Goal: Task Accomplishment & Management: Use online tool/utility

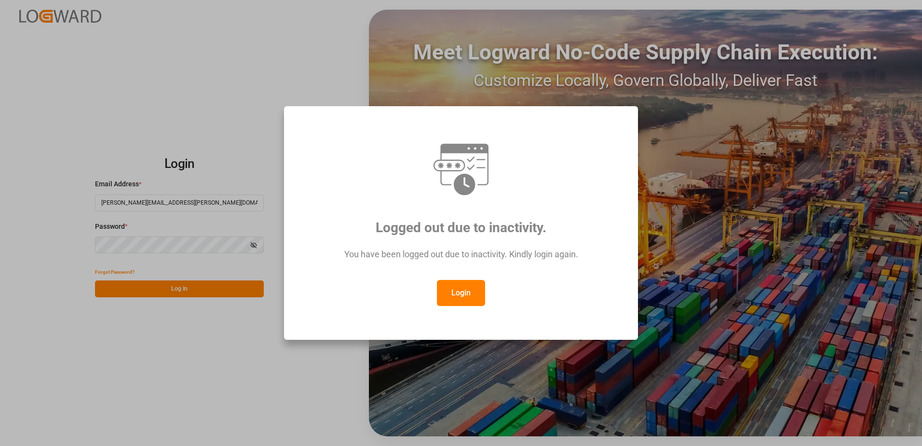
click at [459, 301] on button "Login" at bounding box center [461, 293] width 48 height 26
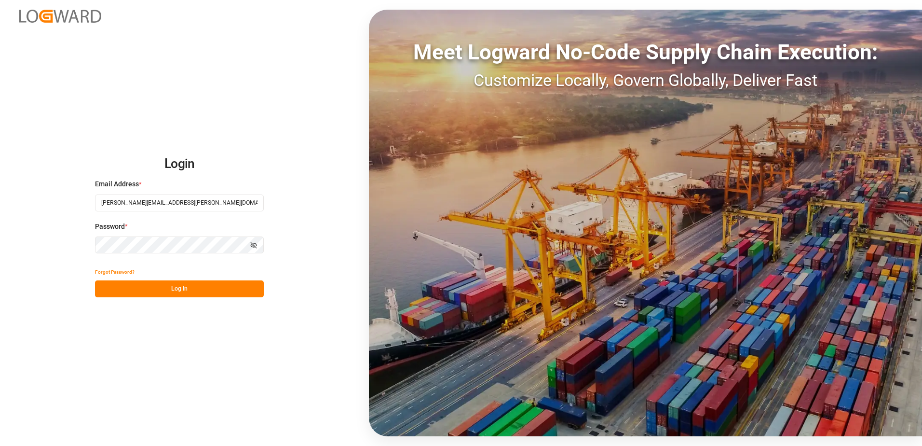
click at [223, 291] on button "Log In" at bounding box center [179, 288] width 169 height 17
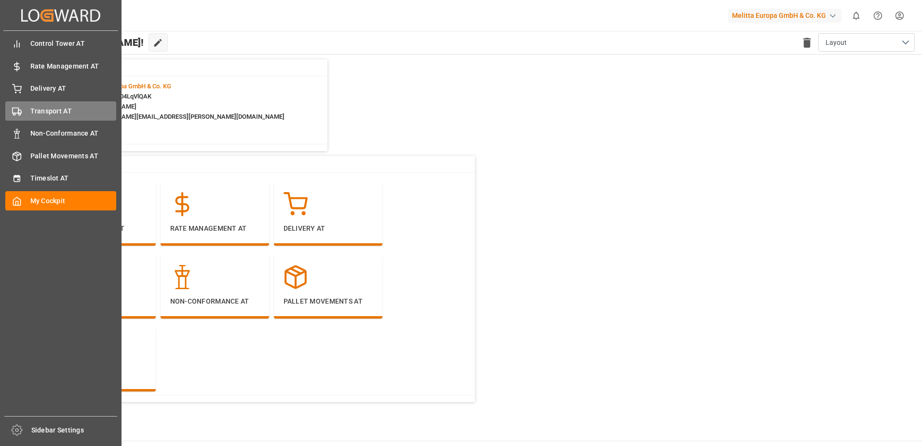
click at [29, 109] on div "Transport AT Transport AT" at bounding box center [60, 110] width 111 height 19
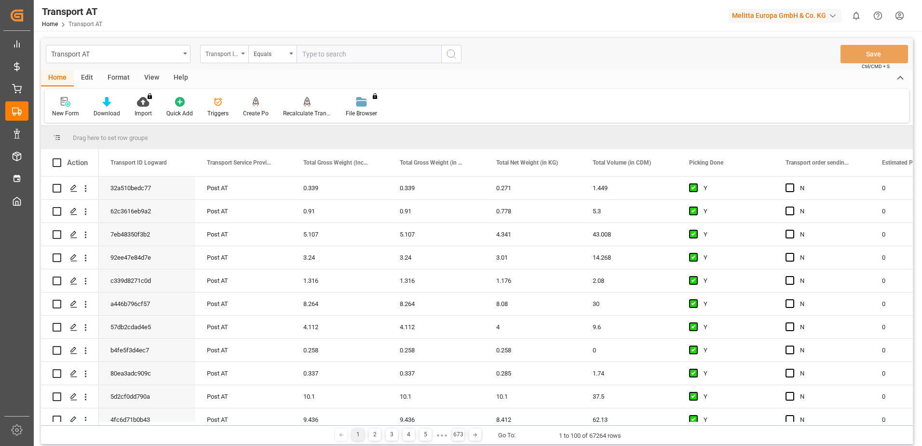
click at [237, 53] on div "Transport ID Logward" at bounding box center [221, 52] width 33 height 11
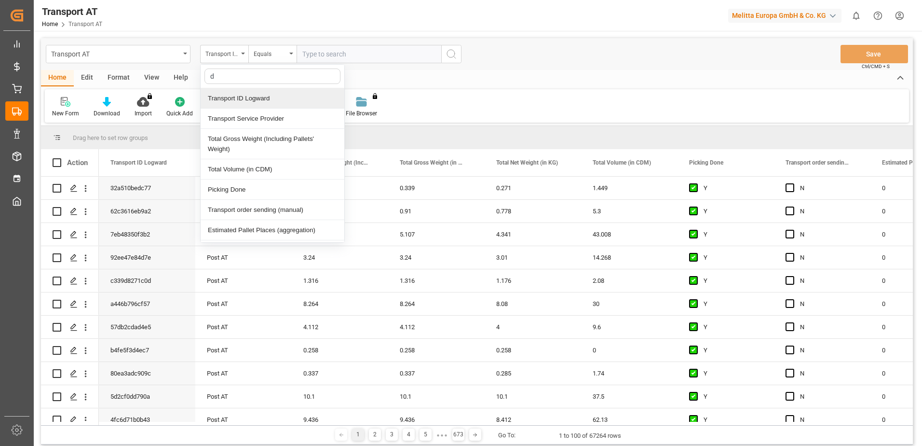
type input "do"
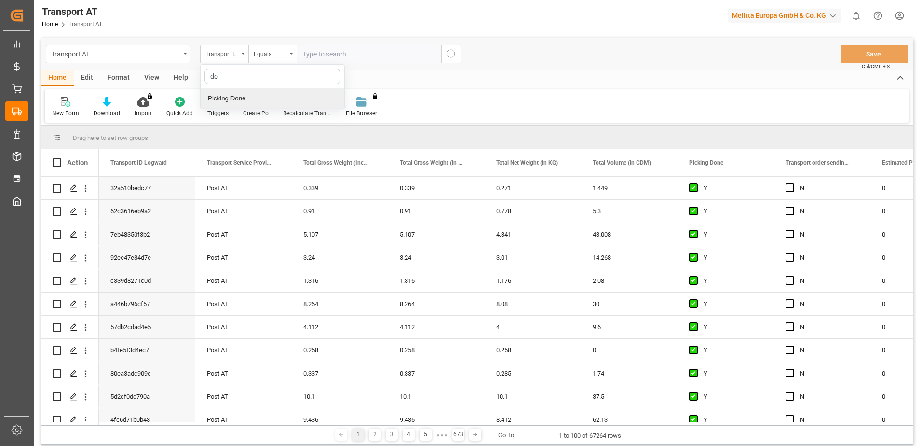
click at [240, 99] on div "Picking Done" at bounding box center [273, 98] width 144 height 20
click at [327, 58] on input "text" at bounding box center [369, 54] width 145 height 18
type input "Y"
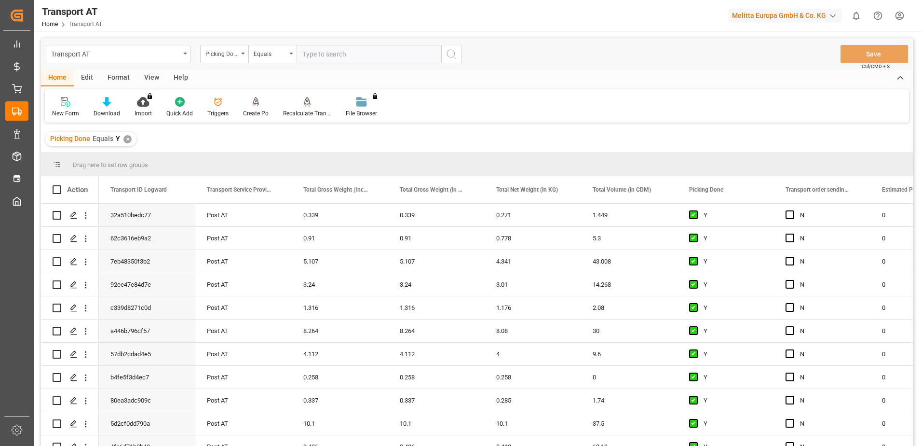
click at [243, 53] on icon "open menu" at bounding box center [243, 54] width 4 height 2
type input "manu"
click at [248, 95] on div "Transport order sending (manual)" at bounding box center [273, 98] width 144 height 20
click at [342, 55] on input "text" at bounding box center [369, 54] width 145 height 18
type input "N"
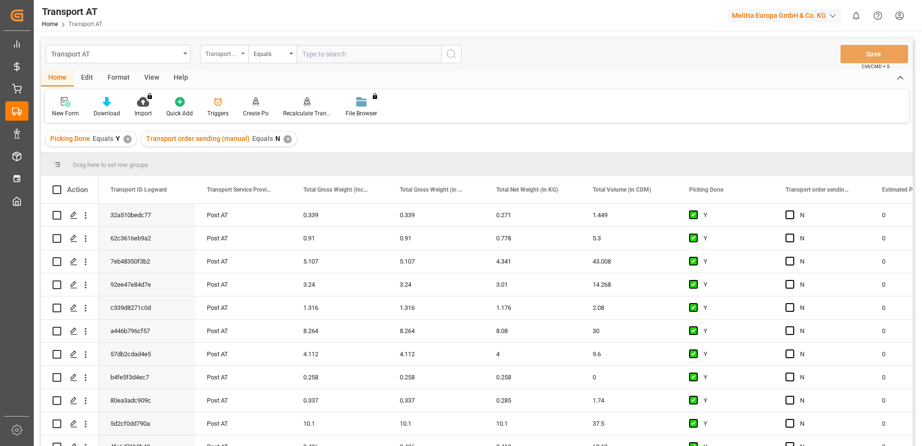
click at [237, 53] on div "Transport order sending (manual)" at bounding box center [221, 52] width 33 height 11
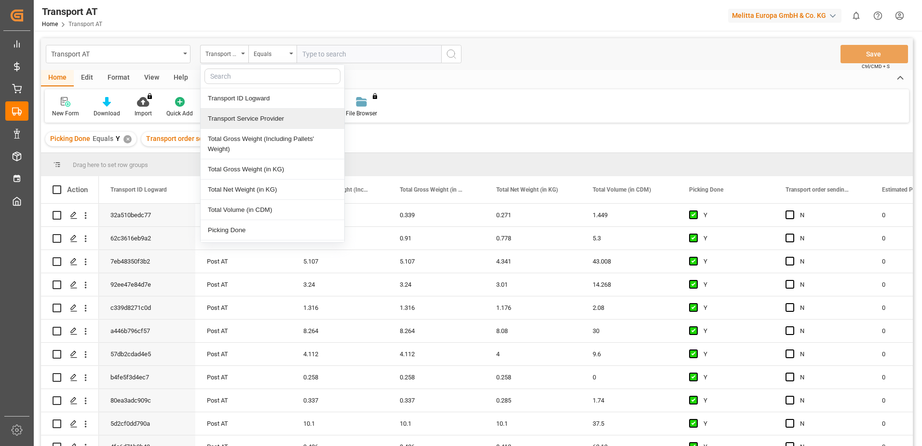
click at [242, 117] on div "Transport Service Provider" at bounding box center [273, 118] width 144 height 20
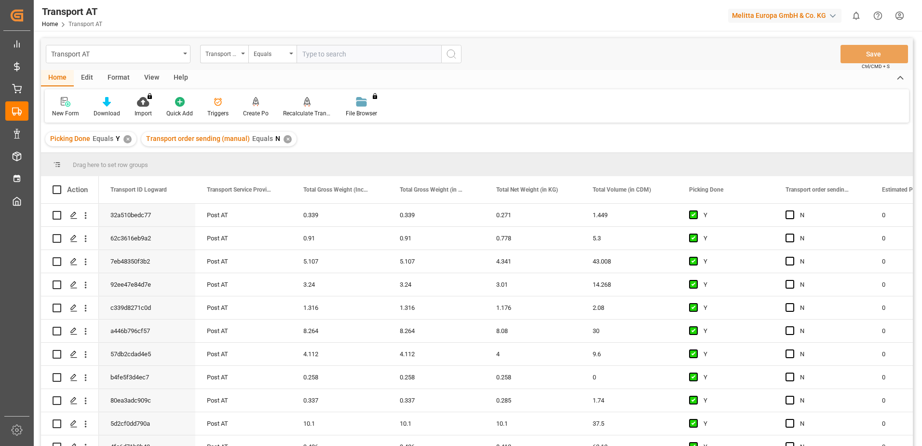
click at [331, 59] on input "text" at bounding box center [369, 54] width 145 height 18
type input "gebr [PERSON_NAME]"
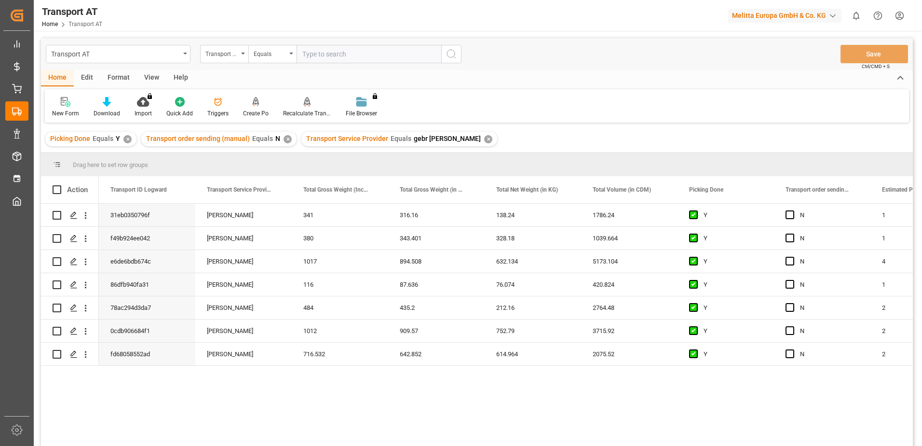
click at [149, 74] on div "View" at bounding box center [151, 78] width 29 height 16
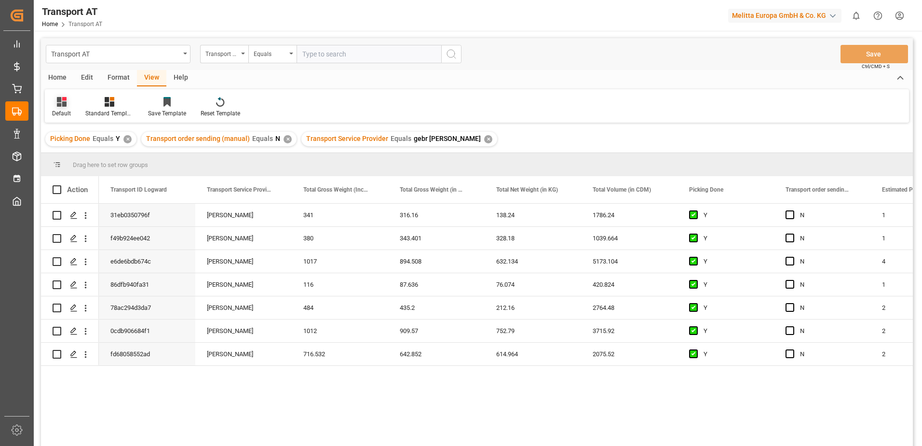
click at [58, 103] on icon at bounding box center [62, 102] width 10 height 10
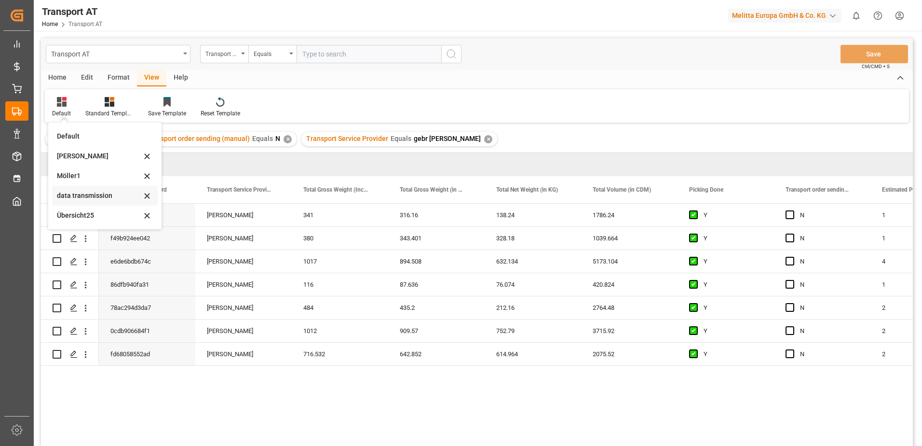
click at [77, 195] on div "data transmission" at bounding box center [99, 195] width 84 height 10
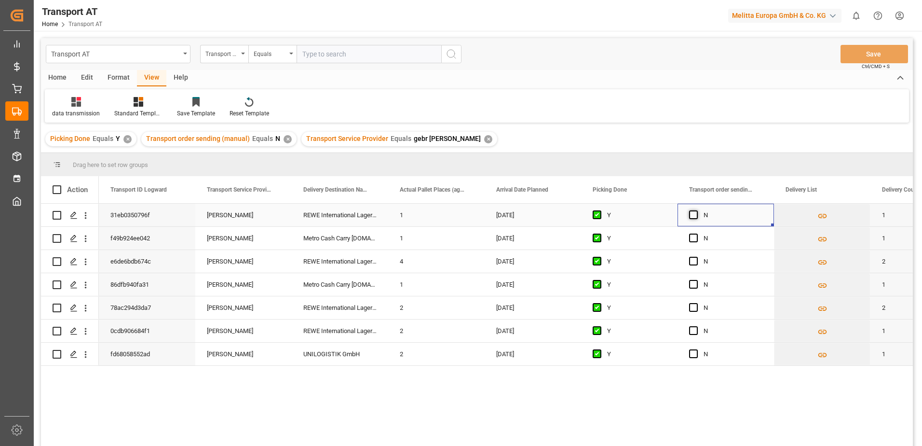
click at [691, 213] on span "Press SPACE to select this row." at bounding box center [693, 214] width 9 height 9
click at [696, 210] on input "Press SPACE to select this row." at bounding box center [696, 210] width 0 height 0
click at [690, 243] on div "Press SPACE to select this row." at bounding box center [696, 238] width 14 height 22
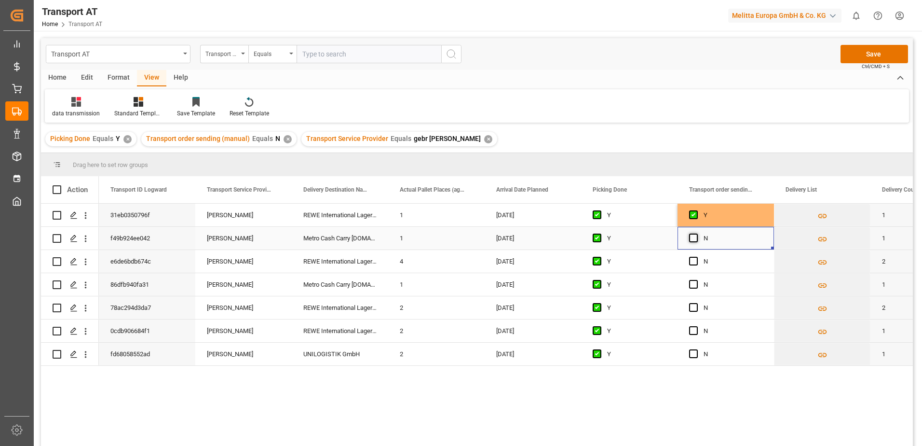
click at [694, 240] on span "Press SPACE to select this row." at bounding box center [693, 237] width 9 height 9
click at [696, 233] on input "Press SPACE to select this row." at bounding box center [696, 233] width 0 height 0
click at [695, 261] on span "Press SPACE to select this row." at bounding box center [693, 261] width 9 height 9
click at [696, 257] on input "Press SPACE to select this row." at bounding box center [696, 257] width 0 height 0
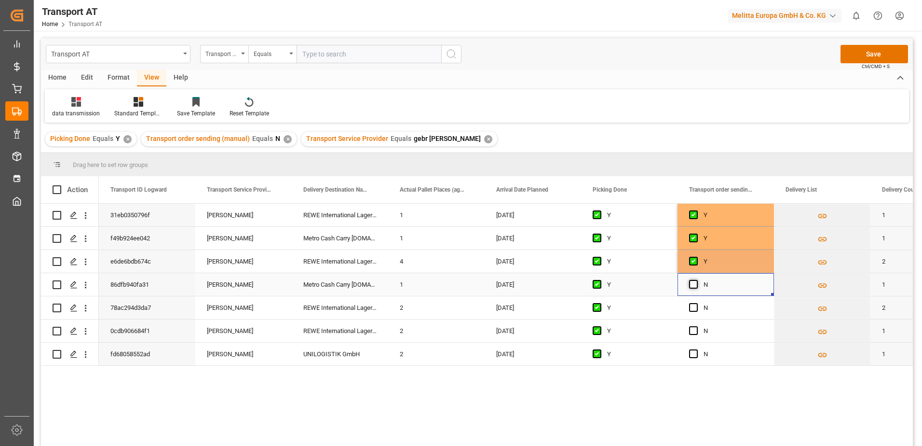
drag, startPoint x: 692, startPoint y: 281, endPoint x: 691, endPoint y: 287, distance: 6.3
click at [692, 281] on span "Press SPACE to select this row." at bounding box center [693, 284] width 9 height 9
click at [696, 280] on input "Press SPACE to select this row." at bounding box center [696, 280] width 0 height 0
click at [691, 305] on span "Press SPACE to select this row." at bounding box center [693, 307] width 9 height 9
click at [696, 303] on input "Press SPACE to select this row." at bounding box center [696, 303] width 0 height 0
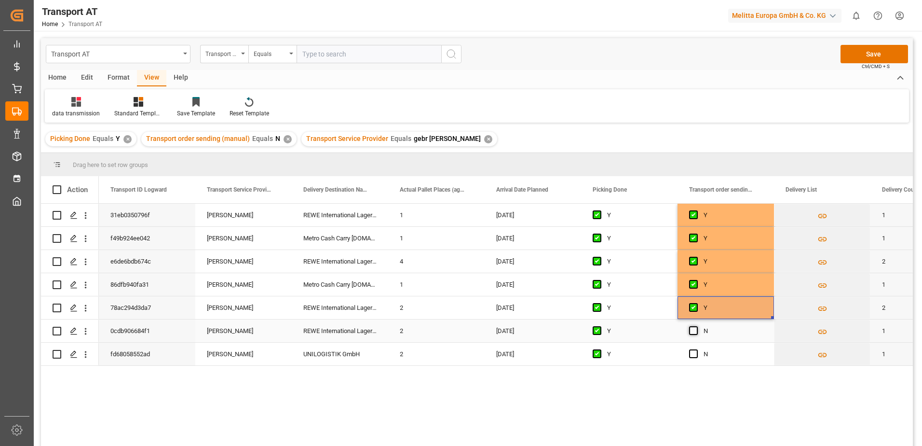
click at [693, 329] on span "Press SPACE to select this row." at bounding box center [693, 330] width 9 height 9
click at [696, 326] on input "Press SPACE to select this row." at bounding box center [696, 326] width 0 height 0
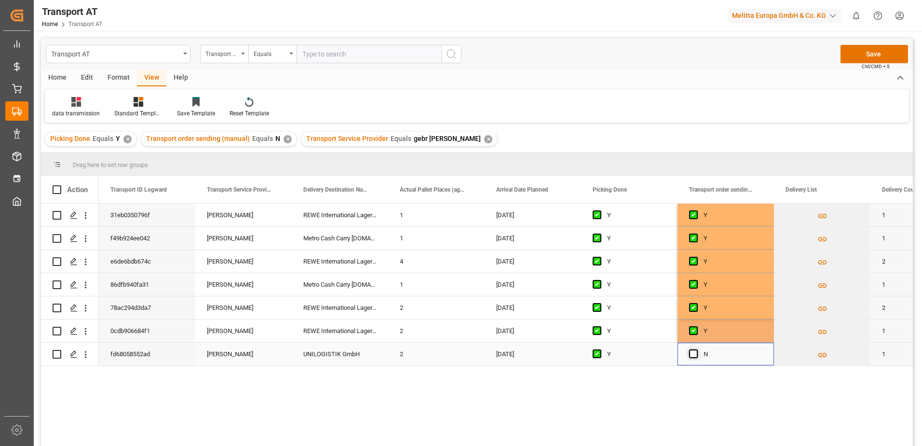
click at [692, 352] on span "Press SPACE to select this row." at bounding box center [693, 353] width 9 height 9
click at [696, 349] on input "Press SPACE to select this row." at bounding box center [696, 349] width 0 height 0
click at [861, 54] on button "Save" at bounding box center [874, 54] width 68 height 18
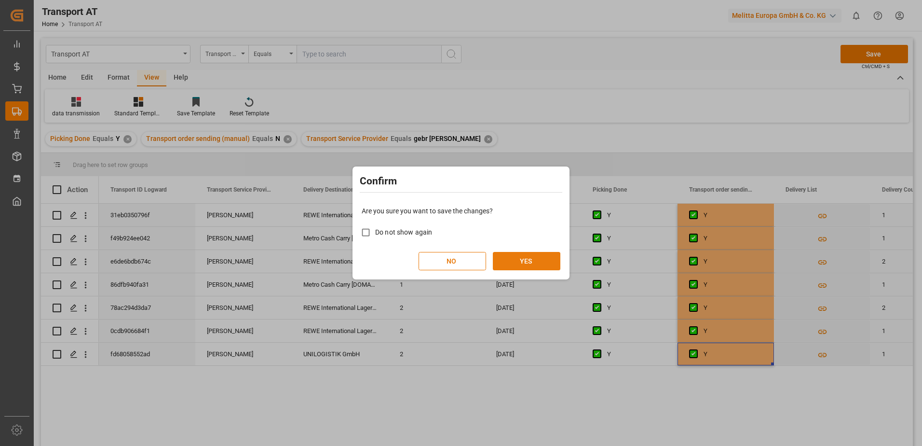
click at [534, 263] on button "YES" at bounding box center [527, 261] width 68 height 18
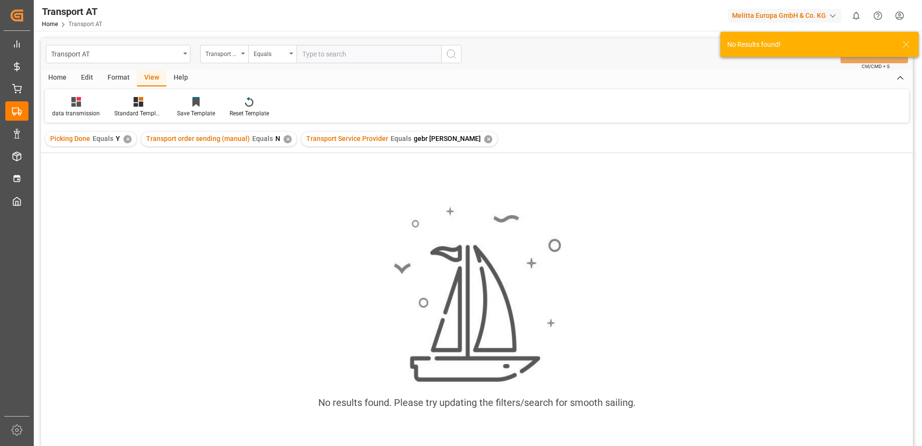
click at [484, 140] on div "✕" at bounding box center [488, 139] width 8 height 8
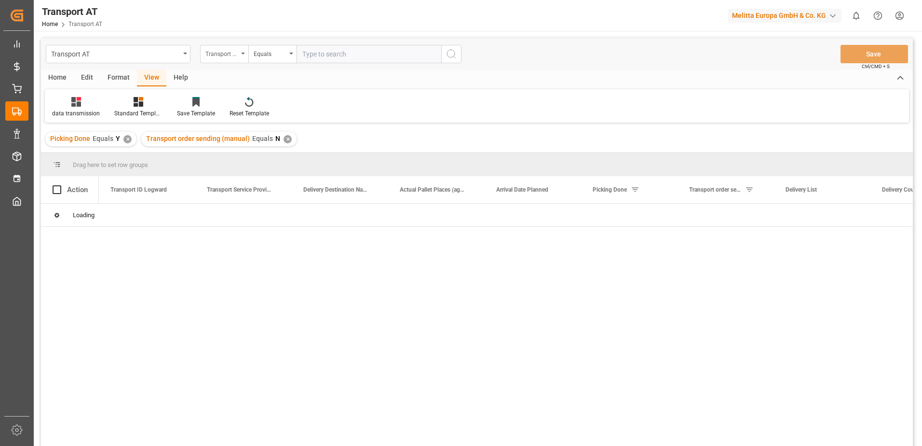
click at [244, 56] on div "Transport Service Provider" at bounding box center [224, 54] width 48 height 18
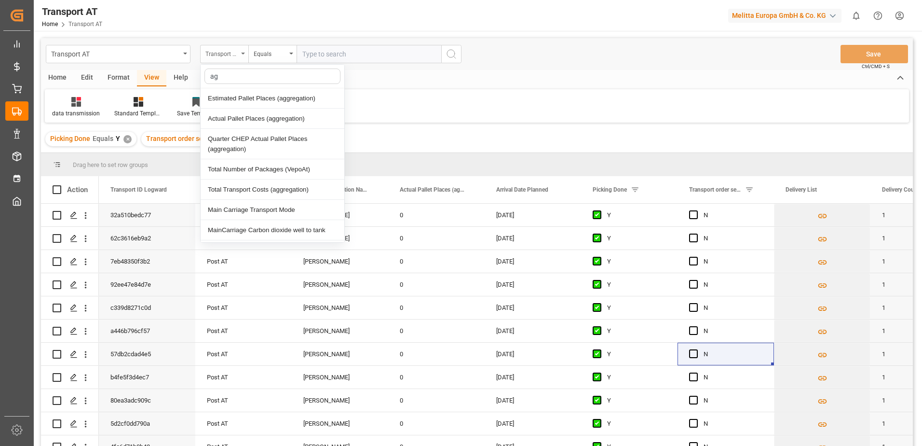
type input "agg"
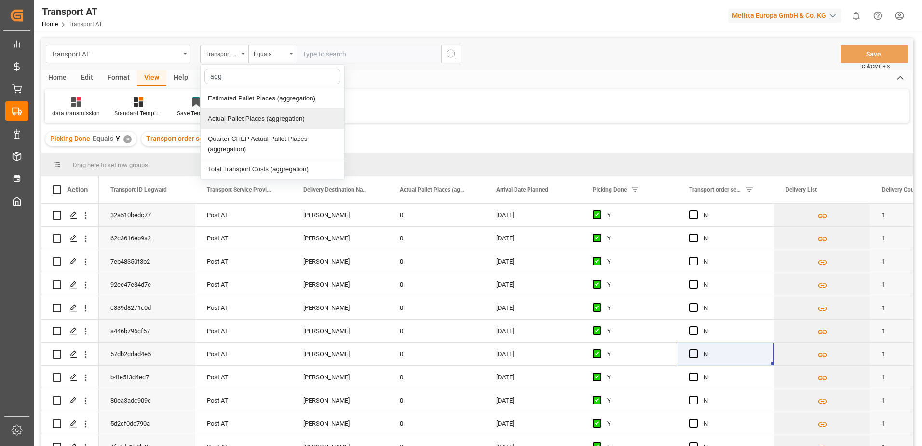
click at [240, 113] on div "Actual Pallet Places (aggregation)" at bounding box center [273, 118] width 144 height 20
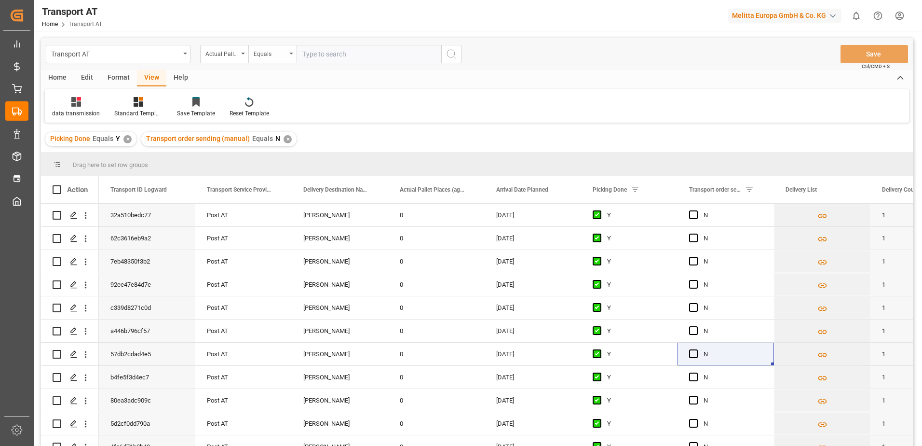
click at [279, 57] on div "Equals" at bounding box center [270, 52] width 33 height 11
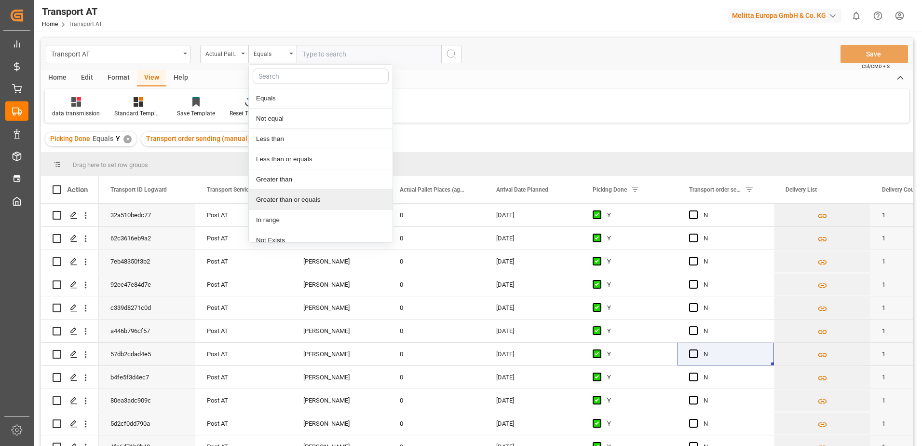
click at [291, 203] on div "Greater than or equals" at bounding box center [321, 200] width 144 height 20
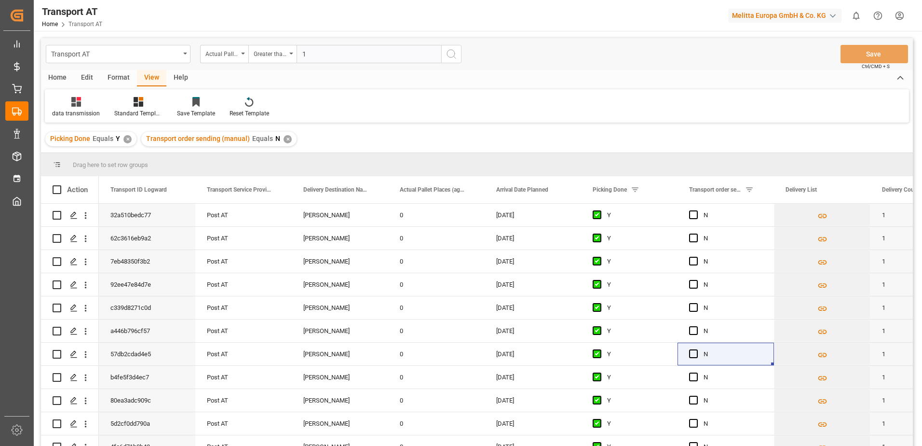
type input "1"
click at [451, 56] on icon "search button" at bounding box center [452, 54] width 12 height 12
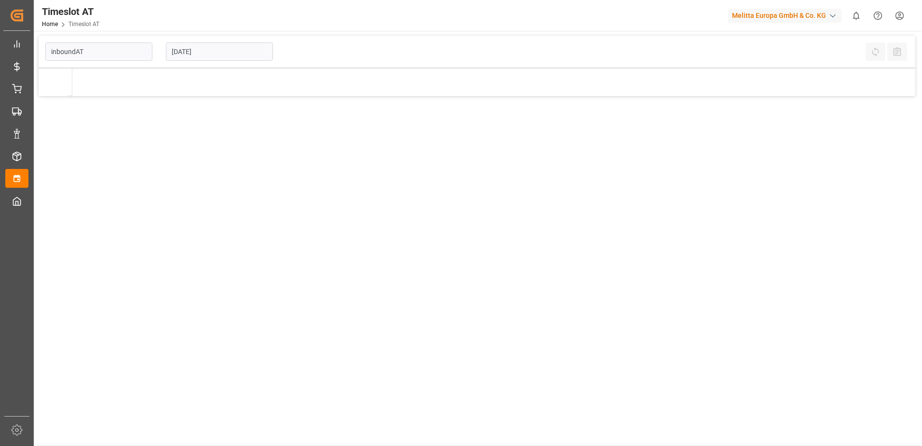
type input "Inbound AT"
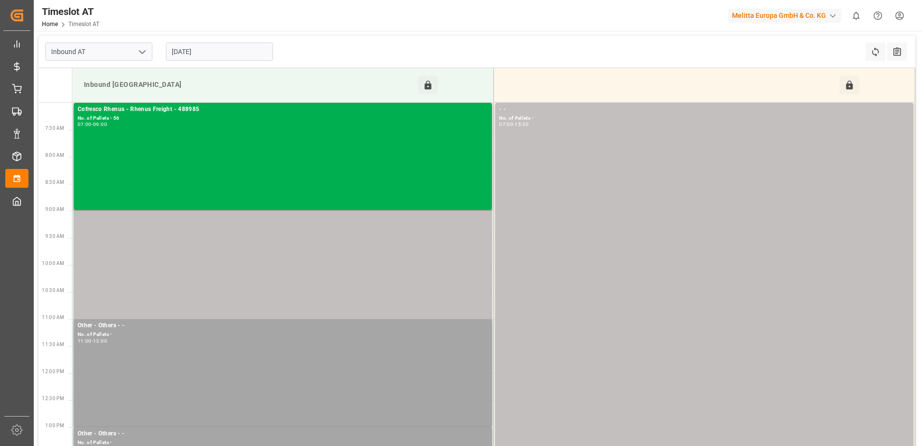
click at [239, 43] on input "[DATE]" at bounding box center [219, 51] width 107 height 18
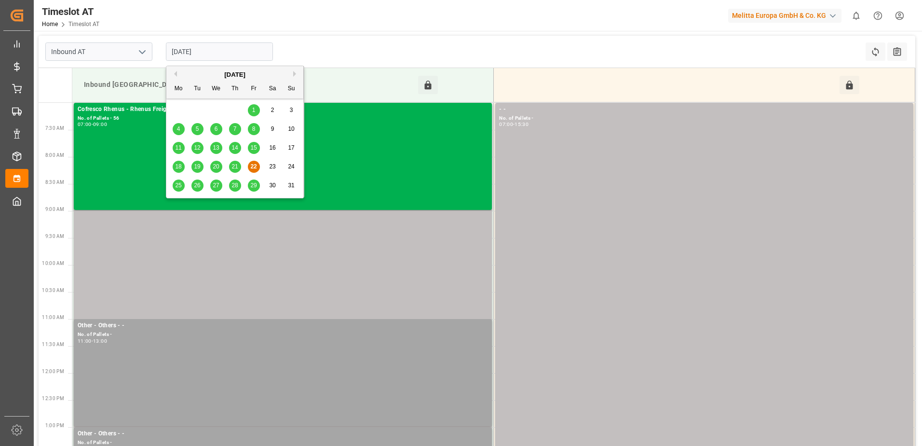
click at [178, 183] on span "25" at bounding box center [178, 185] width 6 height 7
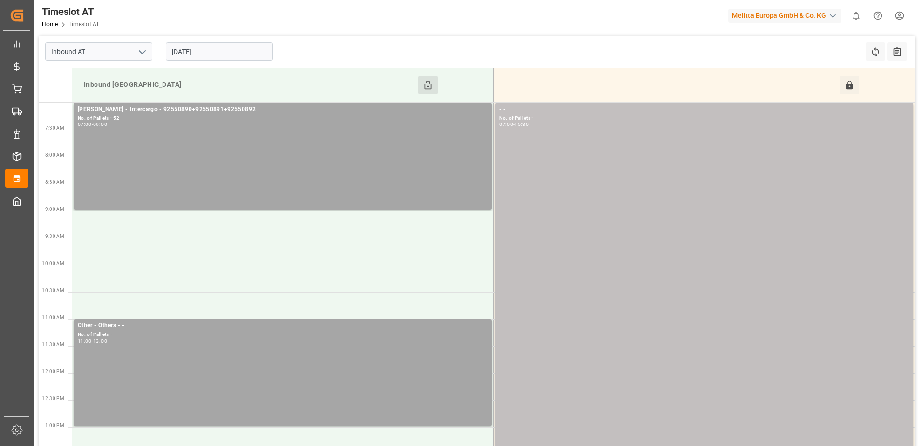
click at [420, 86] on button "Click to Block this Resource" at bounding box center [428, 85] width 20 height 18
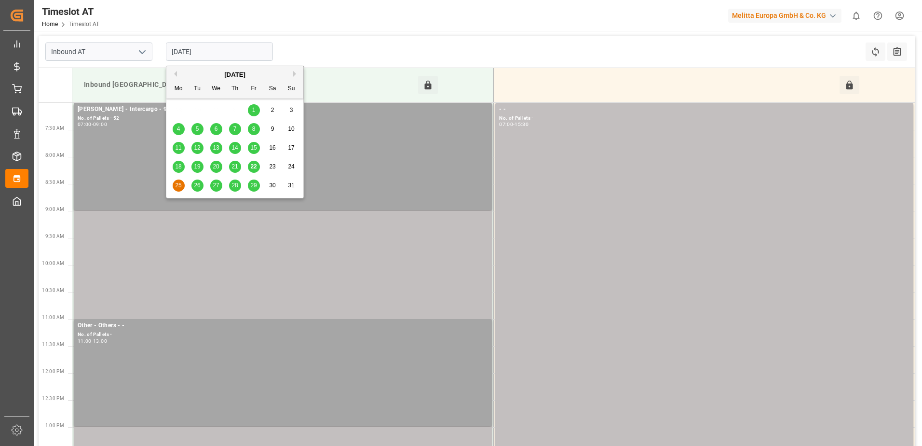
click at [208, 51] on input "[DATE]" at bounding box center [219, 51] width 107 height 18
click at [196, 183] on span "26" at bounding box center [197, 185] width 6 height 7
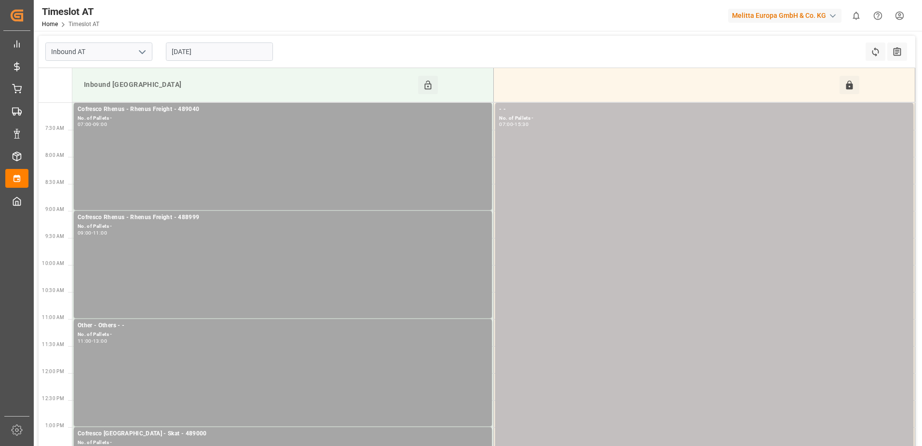
click at [209, 53] on input "[DATE]" at bounding box center [219, 51] width 107 height 18
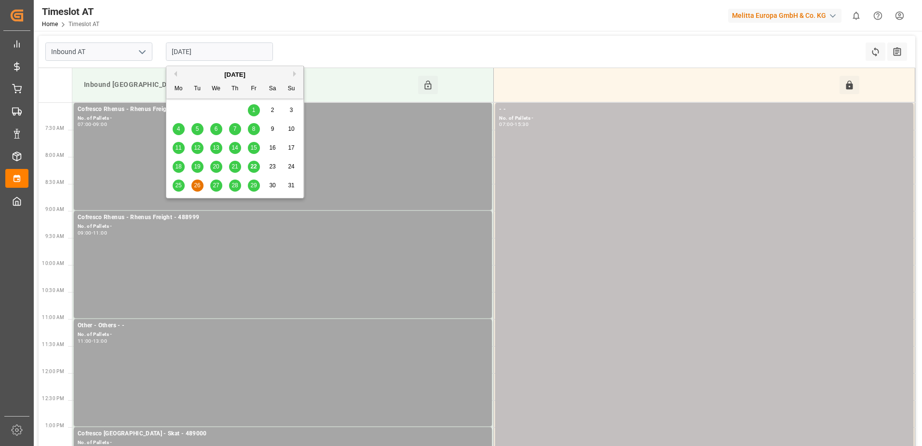
click at [214, 185] on span "27" at bounding box center [216, 185] width 6 height 7
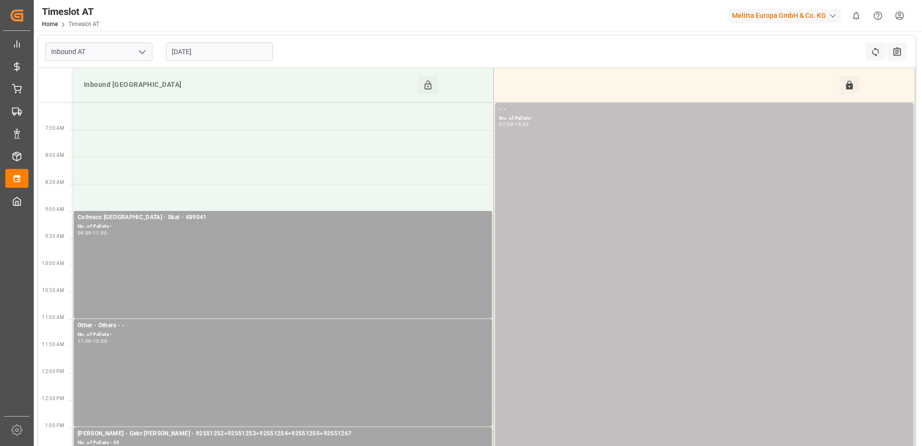
click at [210, 53] on input "27-08-2025" at bounding box center [219, 51] width 107 height 18
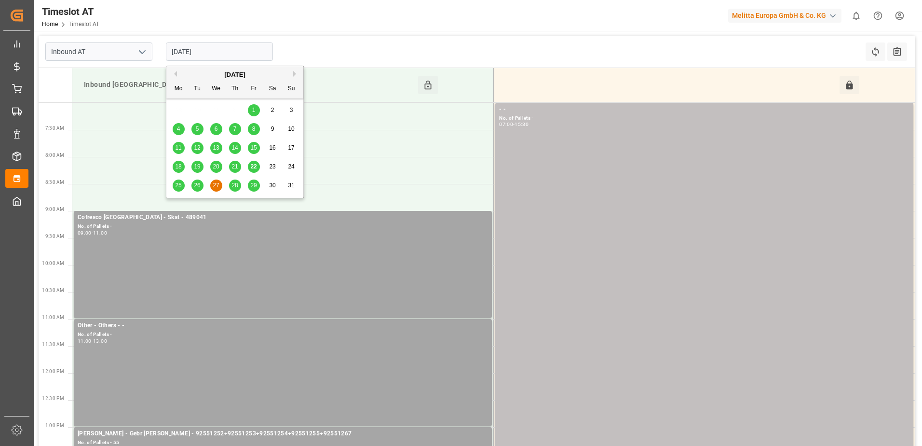
click at [200, 185] on span "26" at bounding box center [197, 185] width 6 height 7
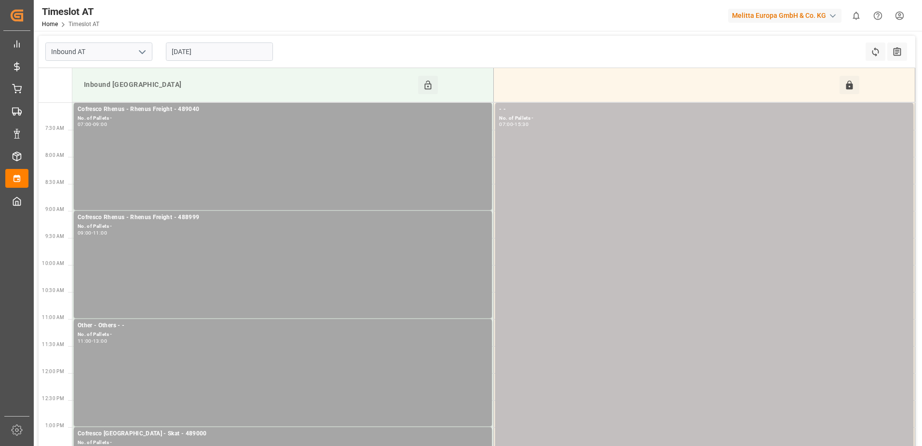
click at [225, 49] on input "[DATE]" at bounding box center [219, 51] width 107 height 18
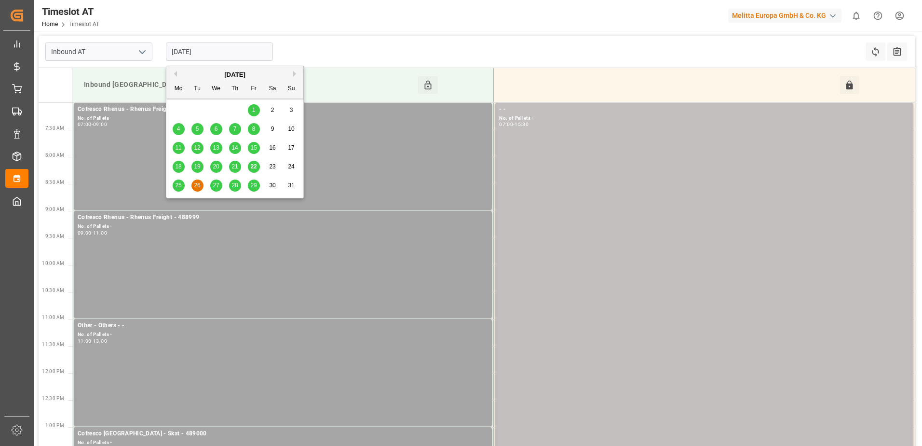
click at [234, 187] on span "28" at bounding box center [234, 185] width 6 height 7
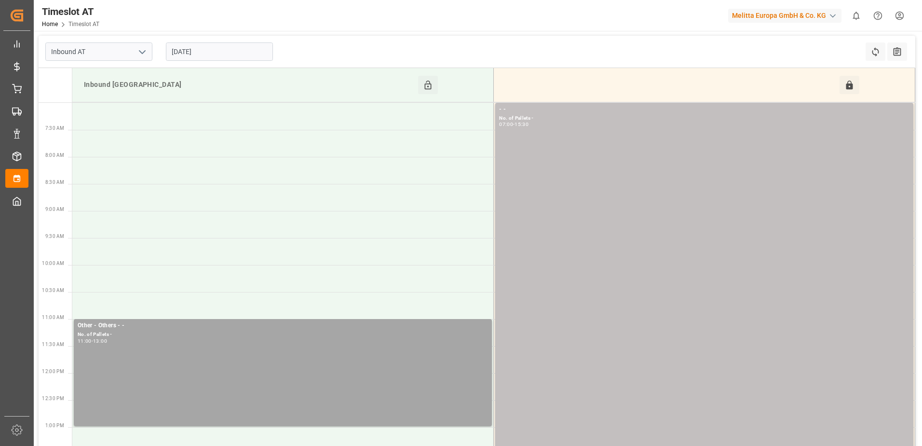
click at [215, 50] on input "[DATE]" at bounding box center [219, 51] width 107 height 18
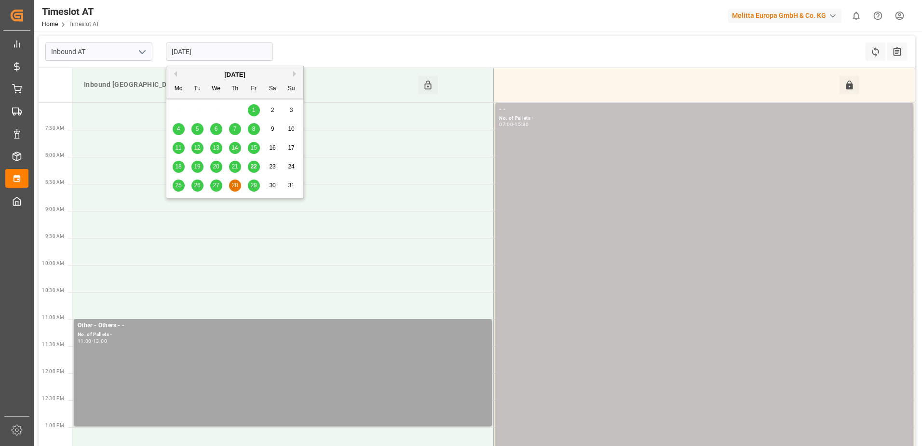
click at [255, 180] on div "29" at bounding box center [254, 185] width 12 height 12
type input "29-08-2025"
